Goal: Check status: Check status

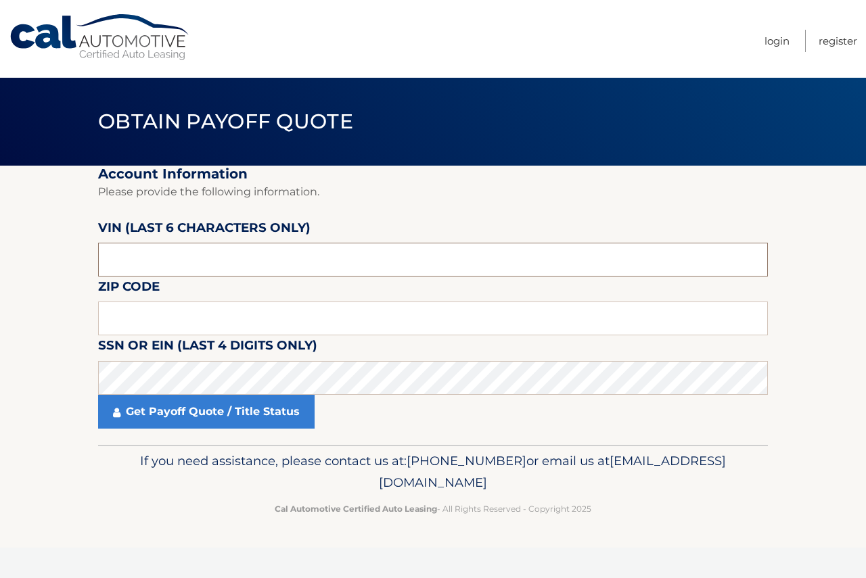
click at [193, 267] on input "text" at bounding box center [433, 260] width 670 height 34
type input "745675"
click at [842, 321] on section "Account Information Please provide the following information. [PERSON_NAME] (la…" at bounding box center [433, 305] width 866 height 279
click at [215, 326] on input "text" at bounding box center [433, 319] width 670 height 34
type input "07701"
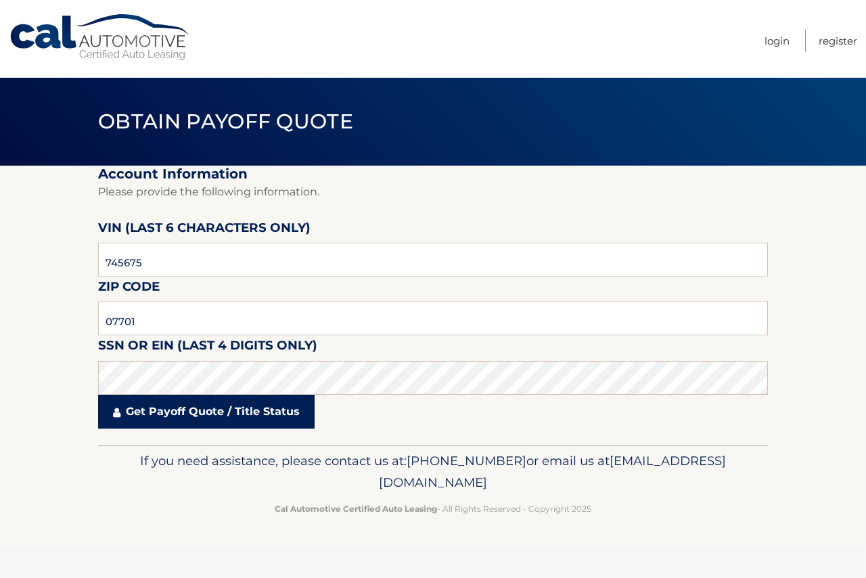
click at [201, 405] on link "Get Payoff Quote / Title Status" at bounding box center [206, 412] width 216 height 34
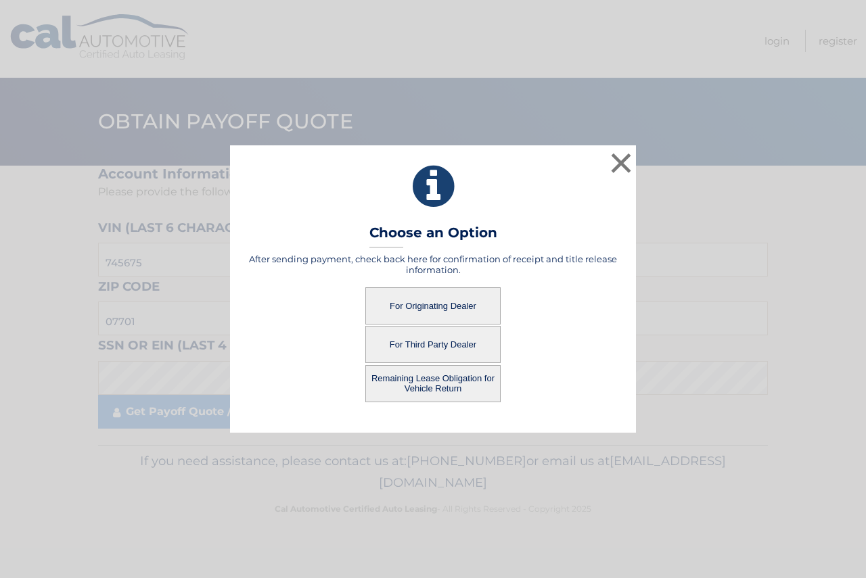
click at [443, 304] on button "For Originating Dealer" at bounding box center [432, 306] width 135 height 37
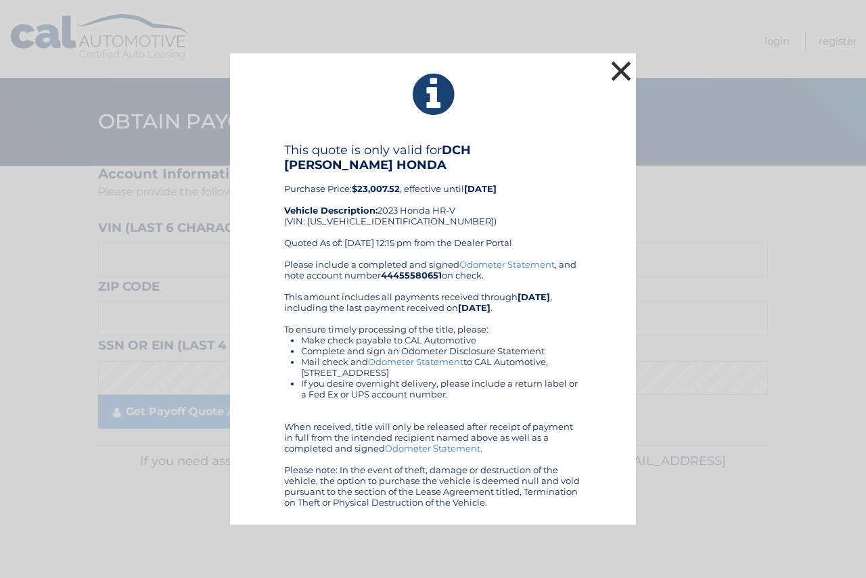
click at [622, 70] on button "×" at bounding box center [621, 71] width 27 height 27
